Goal: Find contact information: Find contact information

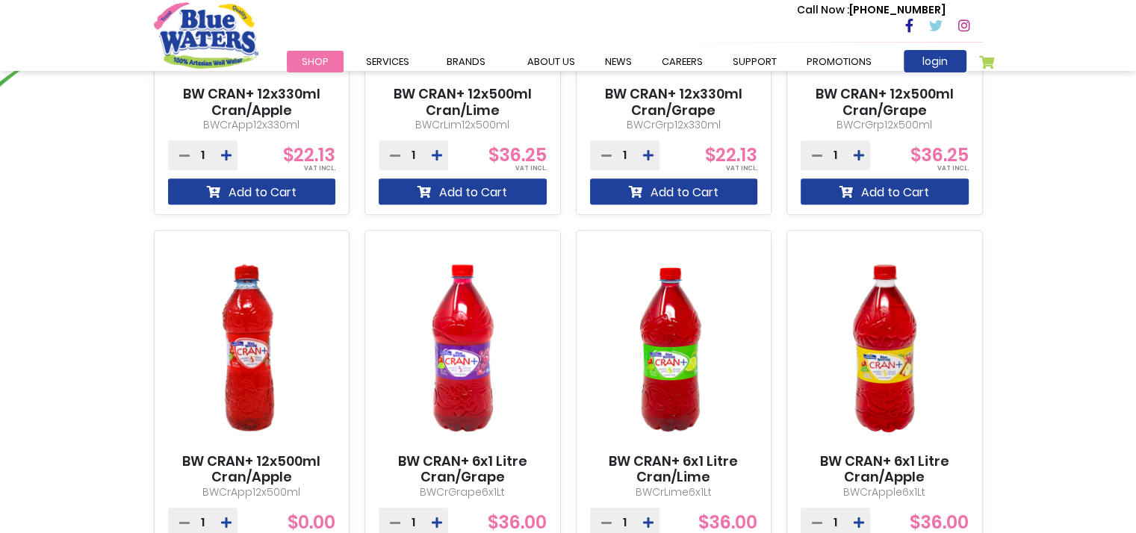
scroll to position [1195, 0]
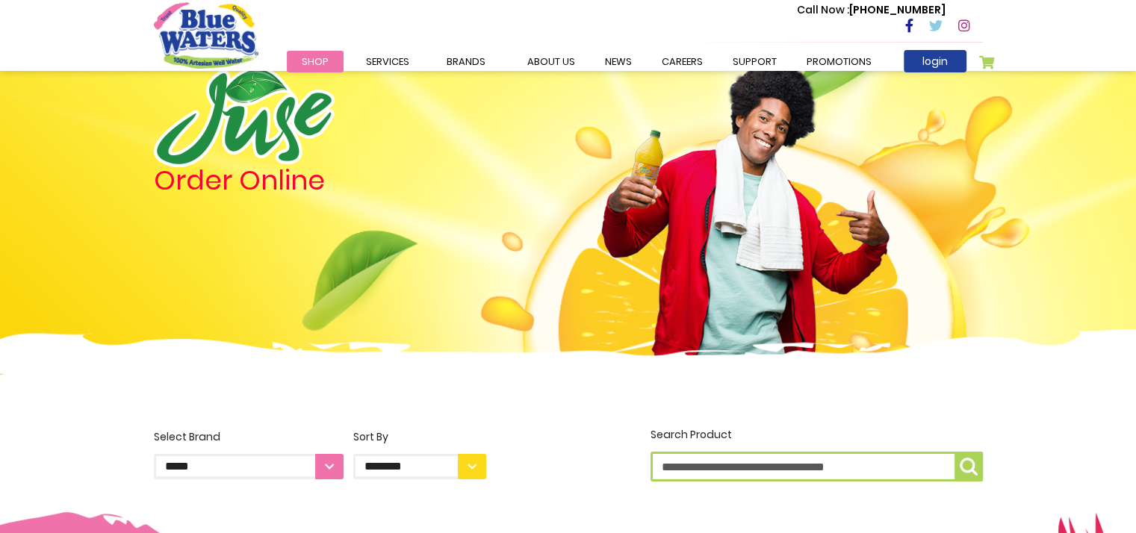
scroll to position [0, 0]
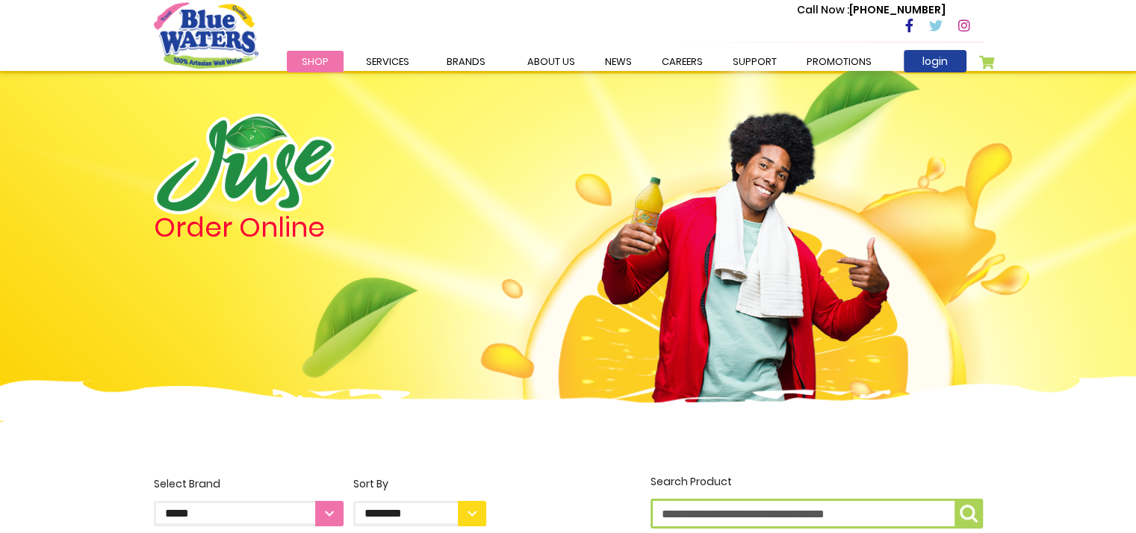
click at [908, 26] on icon at bounding box center [909, 25] width 8 height 13
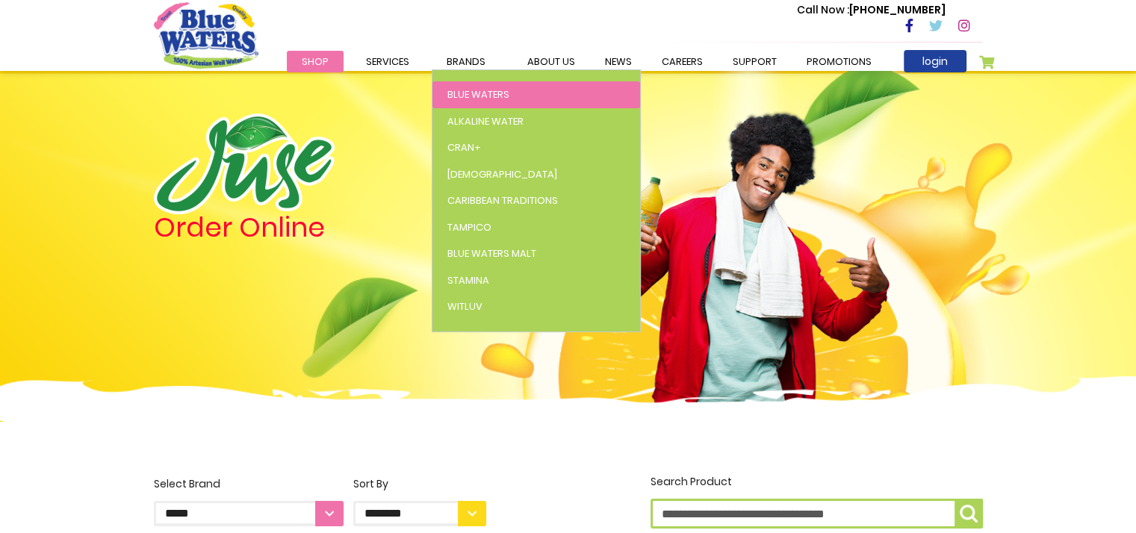
click at [470, 90] on span "Blue Waters" at bounding box center [478, 94] width 62 height 14
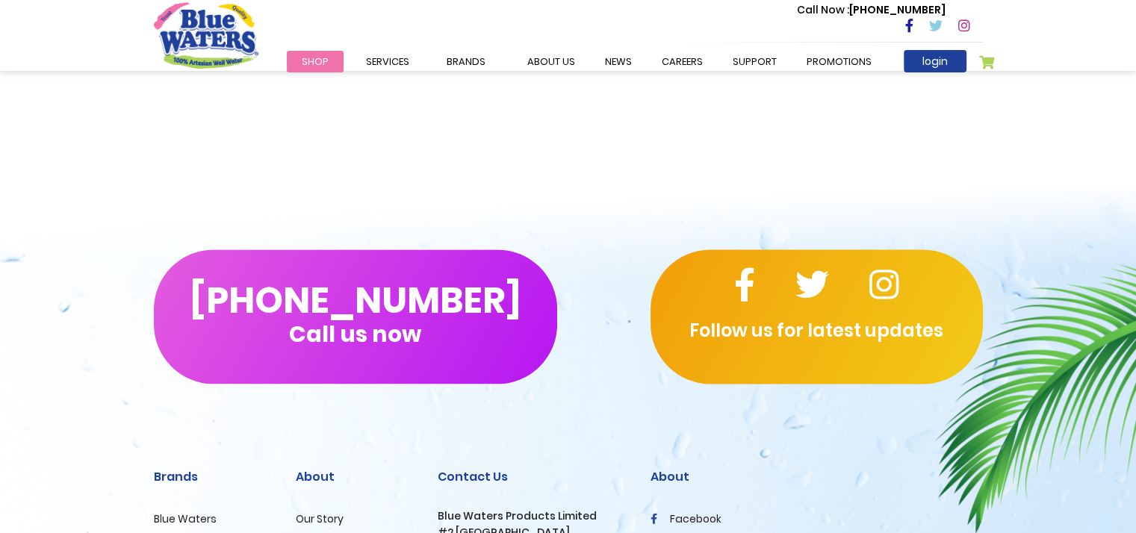
scroll to position [2241, 0]
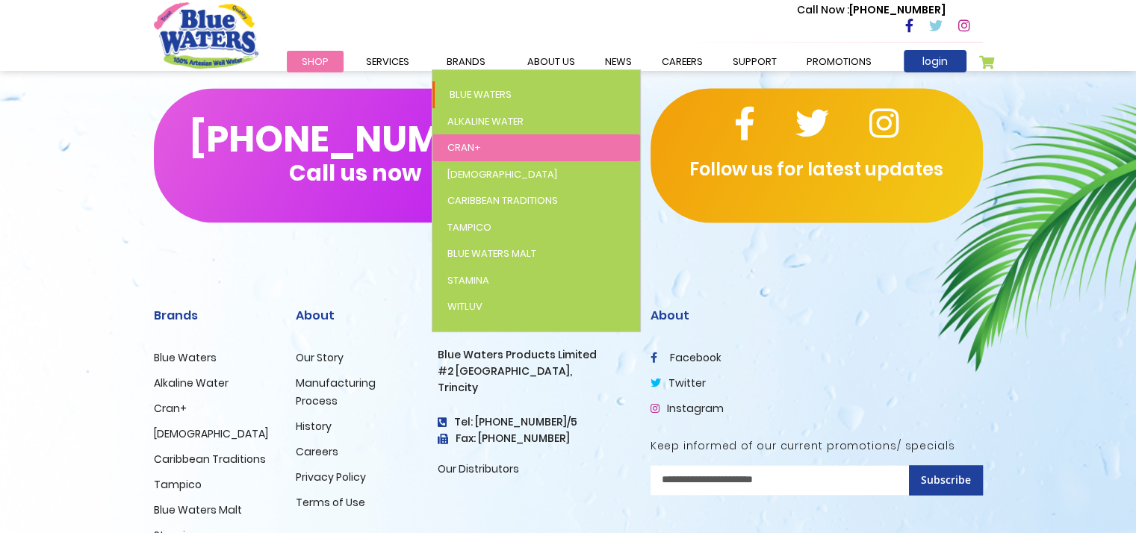
click at [462, 143] on span "Cran+" at bounding box center [464, 147] width 34 height 14
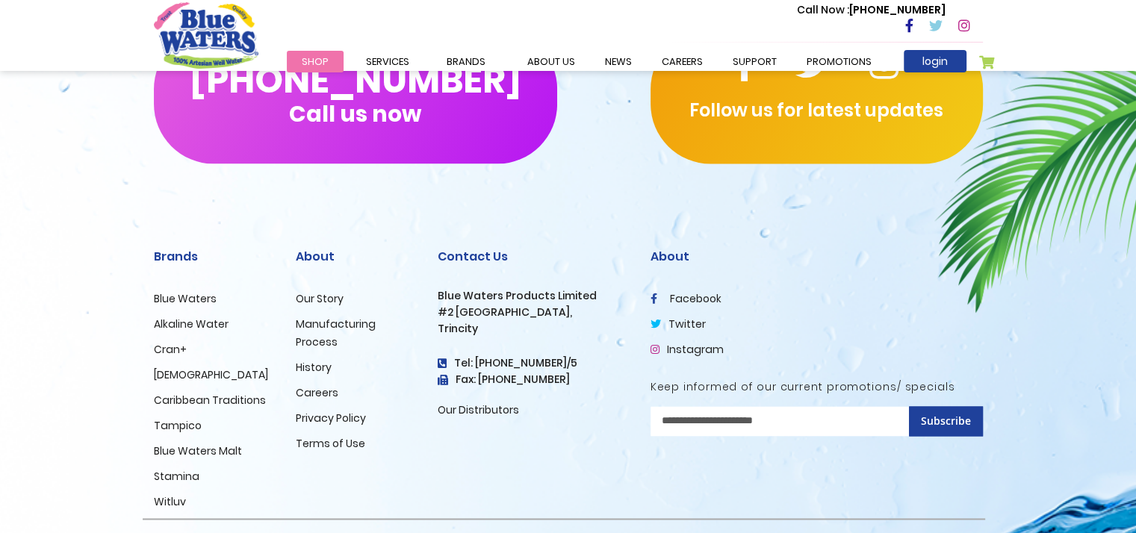
scroll to position [2248, 0]
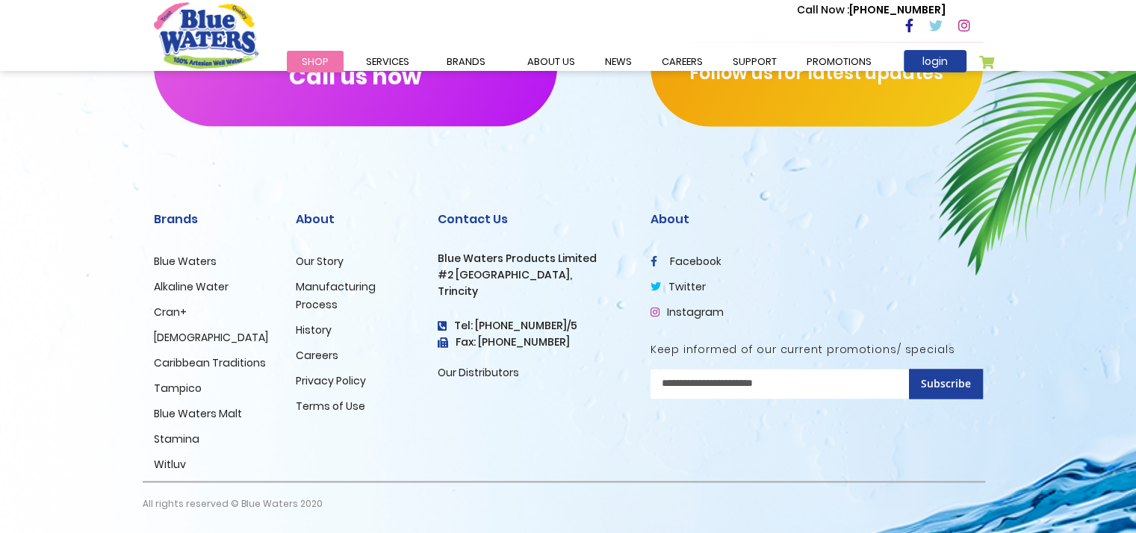
click at [489, 373] on link "Our Distributors" at bounding box center [478, 372] width 81 height 15
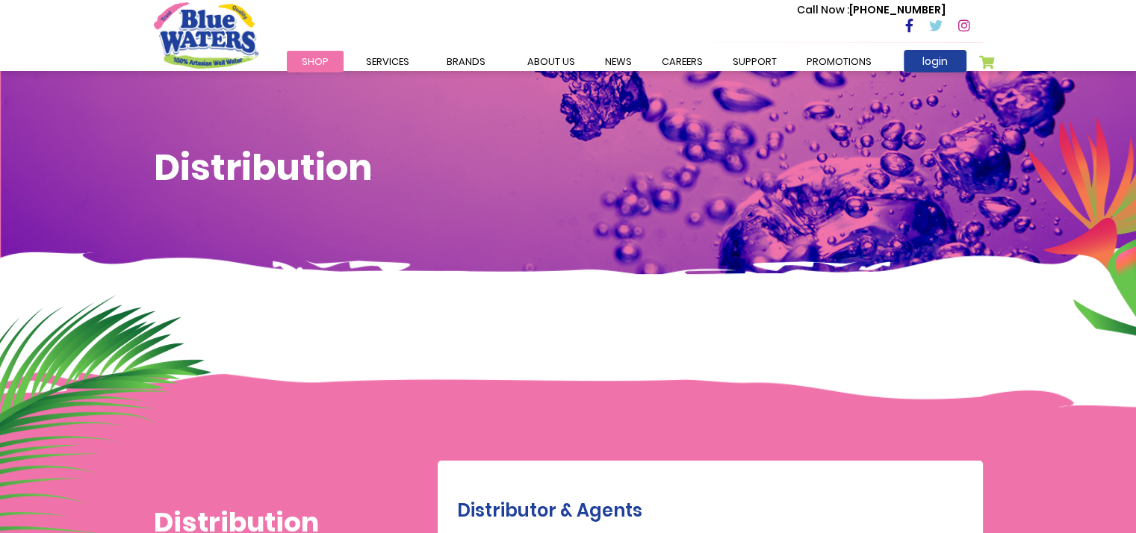
scroll to position [299, 0]
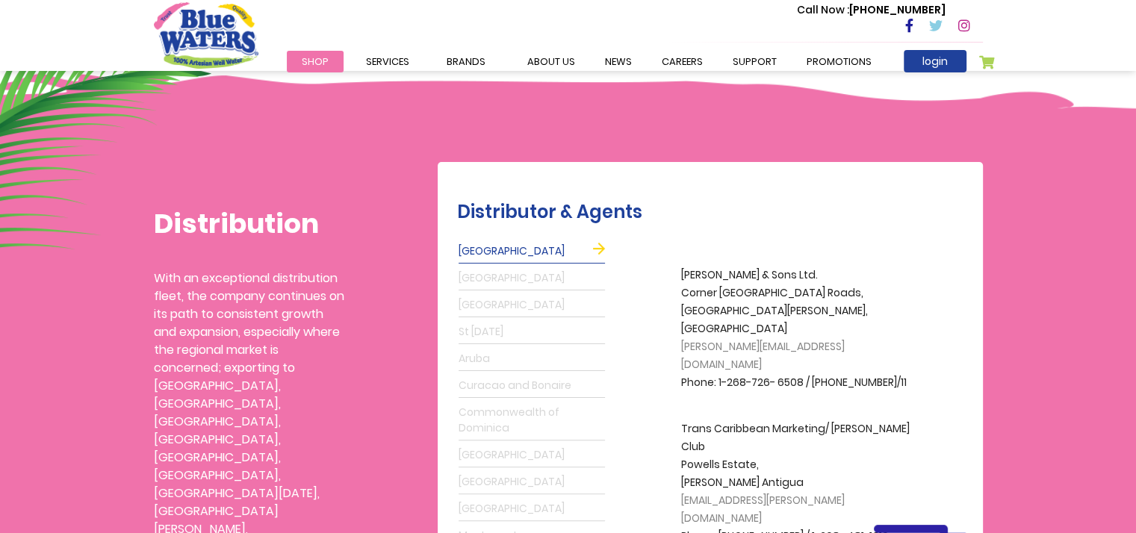
click at [509, 417] on link "Commonwealth of Dominica" at bounding box center [532, 421] width 146 height 40
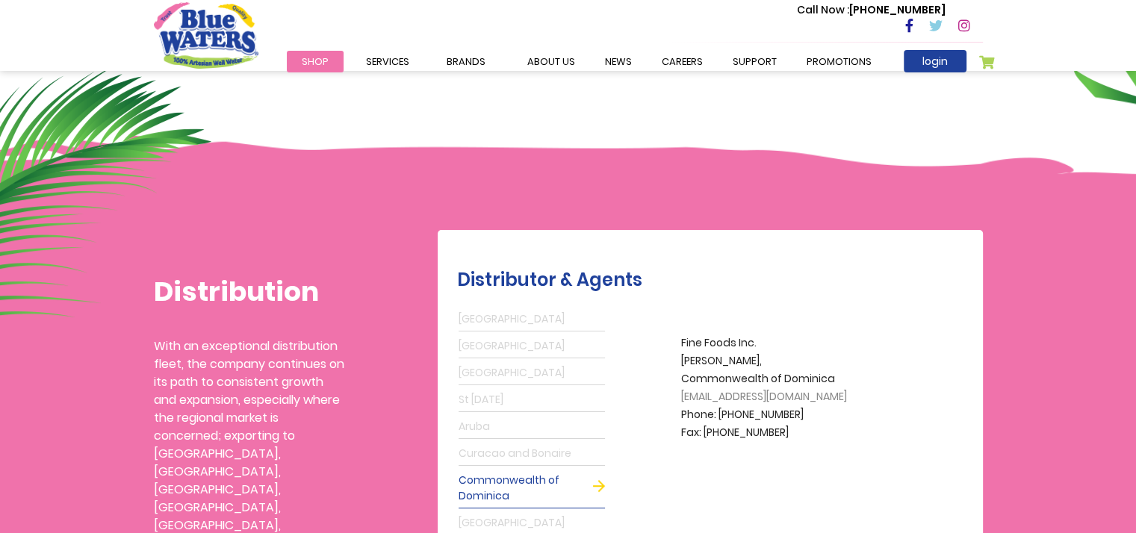
scroll to position [224, 0]
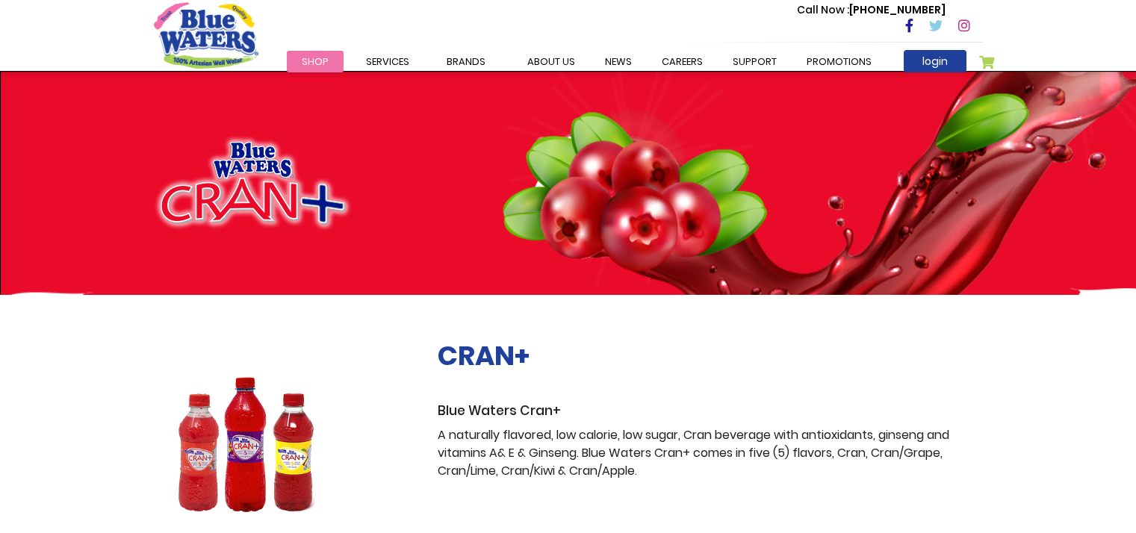
scroll to position [2248, 0]
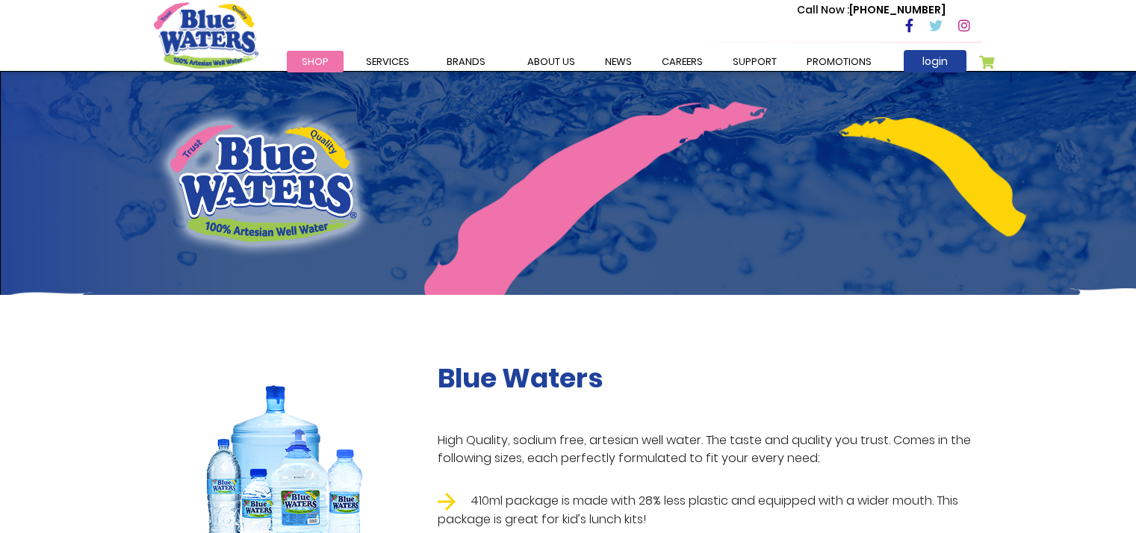
scroll to position [2241, 0]
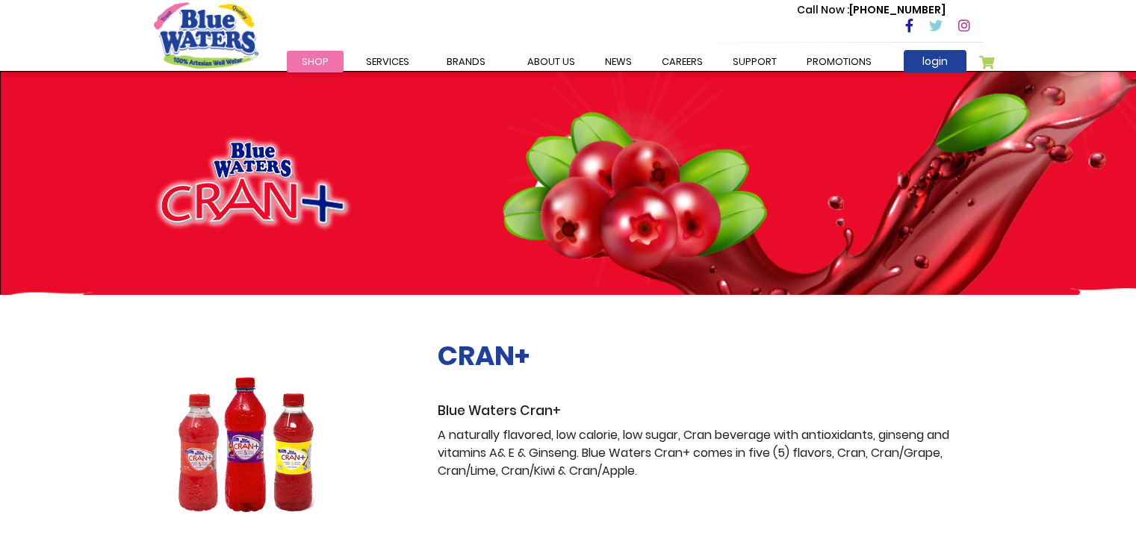
scroll to position [2248, 0]
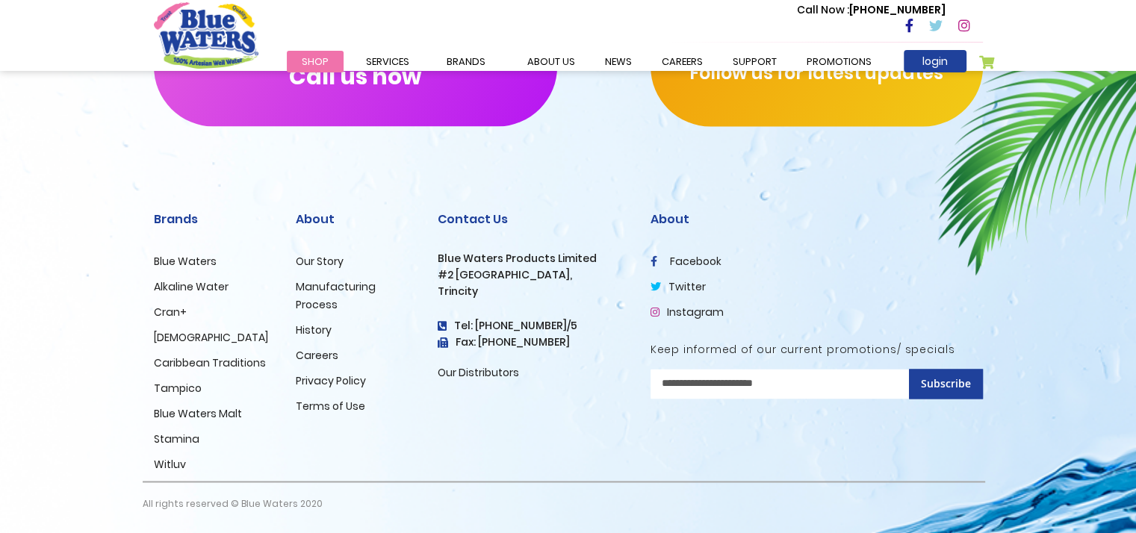
click at [312, 258] on link "Our Story" at bounding box center [320, 261] width 48 height 15
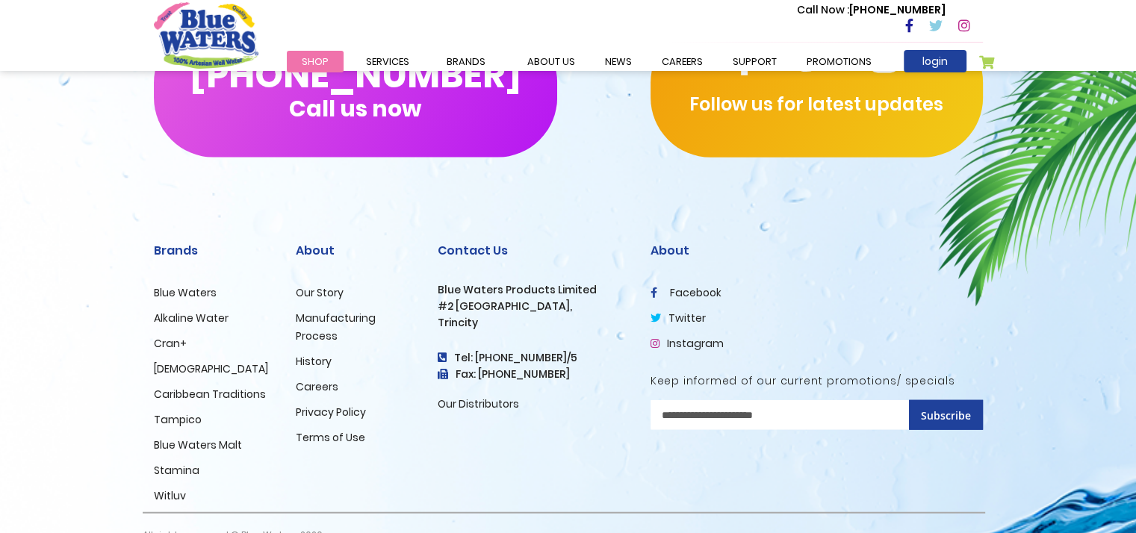
scroll to position [3683, 0]
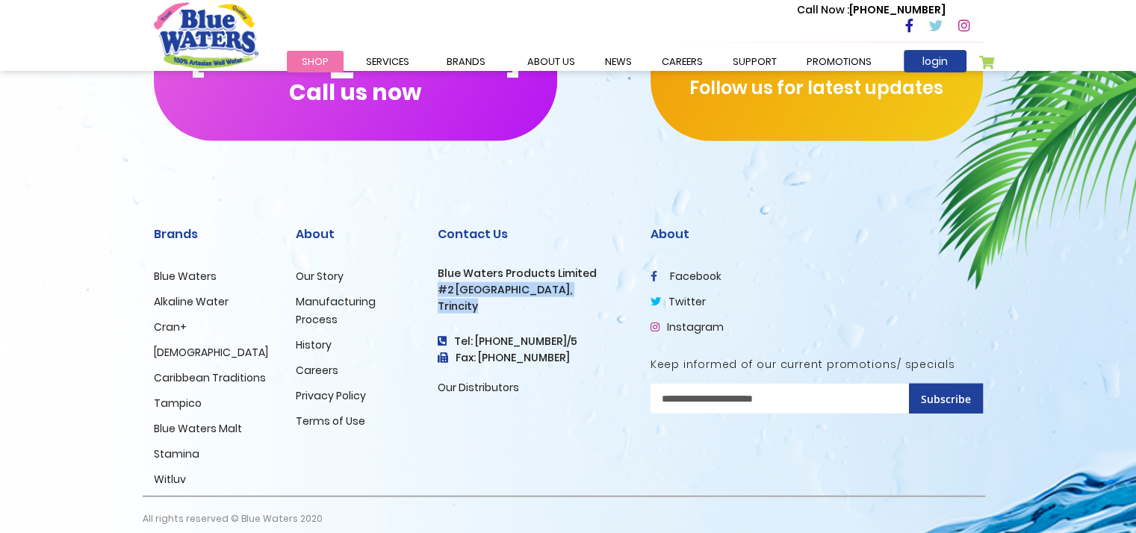
drag, startPoint x: 456, startPoint y: 288, endPoint x: 433, endPoint y: 259, distance: 36.6
click at [434, 260] on div "Contact Us Blue Waters Products Limited [STREET_ADDRESS] Tel: [PHONE_NUMBER]/5 …" at bounding box center [533, 348] width 213 height 295
copy div "Blue Waters Products Limited [STREET_ADDRESS]"
